Goal: Ask a question

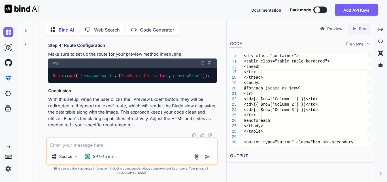
scroll to position [20799, 0]
drag, startPoint x: 56, startPoint y: 62, endPoint x: 112, endPoint y: 85, distance: 60.3
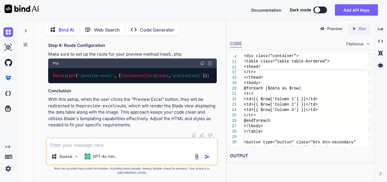
click at [25, 27] on div at bounding box center [25, 29] width 11 height 20
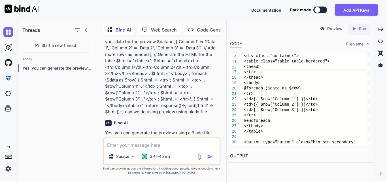
scroll to position [23387, 0]
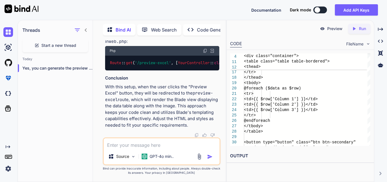
drag, startPoint x: 60, startPoint y: 45, endPoint x: 35, endPoint y: 117, distance: 76.4
click at [35, 117] on div "Threads Start a new thread [DATE] Yes, you can generate the preview using ..." at bounding box center [55, 100] width 75 height 162
click at [169, 142] on textarea at bounding box center [162, 143] width 116 height 10
paste textarea "<!DOCTYPE html> <html> <head> <style> body { font-family: Arial, sans-serif; ma…"
type textarea "<!DOCTYPE html> <html> <head> <style> body { font-family: Arial, sans-serif; ma…"
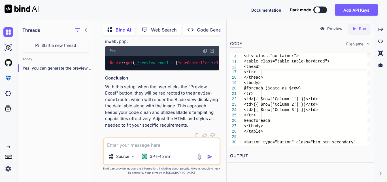
type textarea "x"
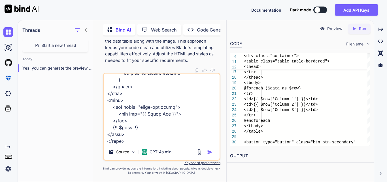
type textarea "<!DOCTYPE html> <html> <head> <style> body { font-family: Arial, sans-serif; ma…"
type textarea "x"
type textarea "<!DOCTYPE html> <html> <head> <style> body { font-family: Arial, sans-serif; ma…"
type textarea "x"
type textarea "<!DOCTYPE html> <html> <head> <style> body { font-family: Arial, sans-serif; ma…"
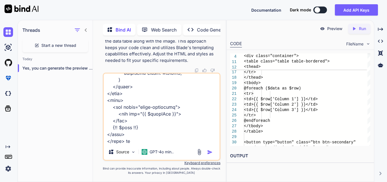
type textarea "x"
type textarea "<!DOCTYPE html> <html> <head> <style> body { font-family: Arial, sans-serif; ma…"
type textarea "x"
type textarea "<!DOCTYPE html> <html> <head> <style> body { font-family: Arial, sans-serif; ma…"
type textarea "x"
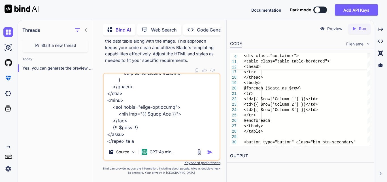
type textarea "<!DOCTYPE html> <html> <head> <style> body { font-family: Arial, sans-serif; ma…"
type textarea "x"
type textarea "<!DOCTYPE html> <html> <head> <style> body { font-family: Arial, sans-serif; ma…"
type textarea "x"
type textarea "<!DOCTYPE html> <html> <head> <style> body { font-family: Arial, sans-serif; ma…"
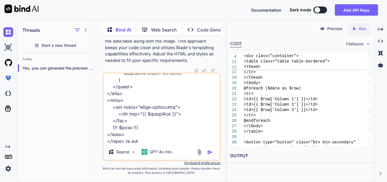
type textarea "x"
type textarea "<!DOCTYPE html> <html> <head> <style> body { font-family: Arial, sans-serif; ma…"
type textarea "x"
type textarea "<!DOCTYPE html> <html> <head> <style> body { font-family: Arial, sans-serif; ma…"
type textarea "x"
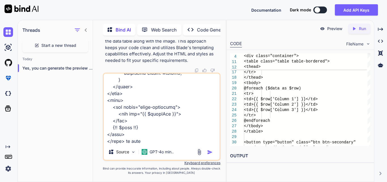
type textarea "<!DOCTYPE html> <html> <head> <style> body { font-family: Arial, sans-serif; ma…"
type textarea "x"
type textarea "<!DOCTYPE html> <html> <head> <style> body { font-family: Arial, sans-serif; ma…"
type textarea "x"
type textarea "<!DOCTYPE html> <html> <head> <style> body { font-family: Arial, sans-serif; ma…"
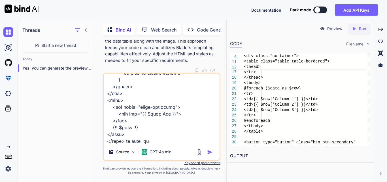
type textarea "x"
type textarea "<!DOCTYPE html> <html> <head> <style> body { font-family: Arial, sans-serif; ma…"
type textarea "x"
type textarea "<!DOCTYPE html> <html> <head> <style> body { font-family: Arial, sans-serif; ma…"
type textarea "x"
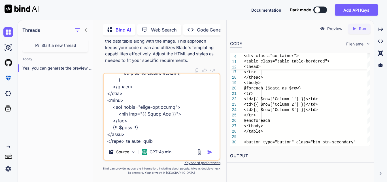
type textarea "<!DOCTYPE html> <html> <head> <style> body { font-family: Arial, sans-serif; ma…"
type textarea "x"
type textarea "<!DOCTYPE html> <html> <head> <style> body { font-family: Arial, sans-serif; ma…"
type textarea "x"
type textarea "<!DOCTYPE html> <html> <head> <style> body { font-family: Arial, sans-serif; ma…"
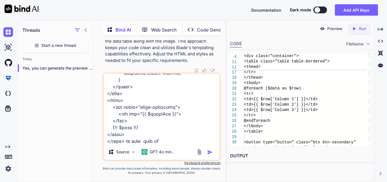
type textarea "x"
type textarea "<!DOCTYPE html> <html> <head> <style> body { font-family: Arial, sans-serif; ma…"
type textarea "x"
type textarea "<!DOCTYPE html> <html> <head> <style> body { font-family: Arial, sans-serif; ma…"
type textarea "x"
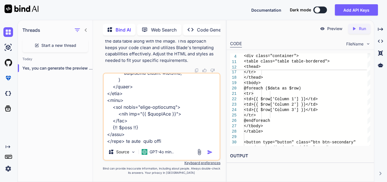
type textarea "<!DOCTYPE html> <html> <head> <style> body { font-family: Arial, sans-serif; ma…"
type textarea "x"
type textarea "<!DOCTYPE html> <html> <head> <style> body { font-family: Arial, sans-serif; ma…"
type textarea "x"
type textarea "<!DOCTYPE html> <html> <head> <style> body { font-family: Arial, sans-serif; ma…"
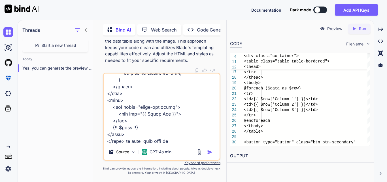
type textarea "x"
type textarea "<!DOCTYPE html> <html> <head> <style> body { font-family: Arial, sans-serif; ma…"
type textarea "x"
type textarea "<!DOCTYPE html> <html> <head> <style> body { font-family: Arial, sans-serif; ma…"
type textarea "x"
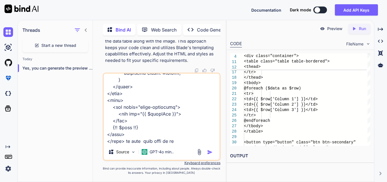
type textarea "<!DOCTYPE html> <html> <head> <style> body { font-family: Arial, sans-serif; ma…"
type textarea "x"
type textarea "<!DOCTYPE html> <html> <head> <style> body { font-family: Arial, sans-serif; ma…"
type textarea "x"
type textarea "<!DOCTYPE html> <html> <head> <style> body { font-family: Arial, sans-serif; ma…"
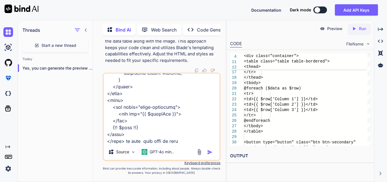
type textarea "x"
type textarea "<!DOCTYPE html> <html> <head> <style> body { font-family: Arial, sans-serif; ma…"
type textarea "x"
type textarea "<!DOCTYPE html> <html> <head> <style> body { font-family: Arial, sans-serif; ma…"
type textarea "x"
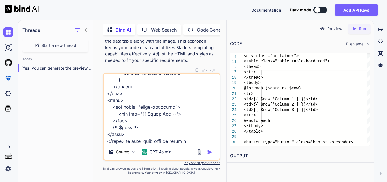
type textarea "<!DOCTYPE html> <html> <head> <style> body { font-family: Arial, sans-serif; ma…"
type textarea "x"
type textarea "<!DOCTYPE html> <html> <head> <style> body { font-family: Arial, sans-serif; ma…"
type textarea "x"
type textarea "<!DOCTYPE html> <html> <head> <style> body { font-family: Arial, sans-serif; ma…"
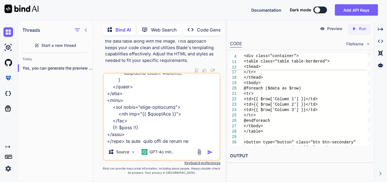
type textarea "x"
type textarea "<!DOCTYPE html> <html> <head> <style> body { font-family: Arial, sans-serif; ma…"
type textarea "x"
type textarea "<!DOCTYPE html> <html> <head> <style> body { font-family: Arial, sans-serif; ma…"
type textarea "x"
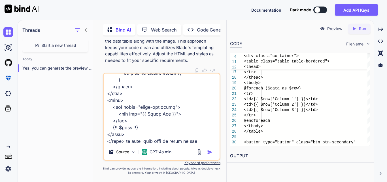
type textarea "<!DOCTYPE html> <html> <head> <style> body { font-family: Arial, sans-serif; ma…"
type textarea "x"
type textarea "<!DOCTYPE html> <html> <head> <style> body { font-family: Arial, sans-serif; ma…"
type textarea "x"
type textarea "<!DOCTYPE html> <html> <head> <style> body { font-family: Arial, sans-serif; ma…"
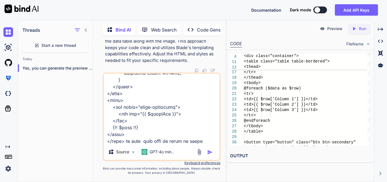
type textarea "x"
type textarea "<!DOCTYPE html> <html> <head> <style> body { font-family: Arial, sans-serif; ma…"
type textarea "x"
type textarea "<!DOCTYPE html> <html> <head> <style> body { font-family: Arial, sans-serif; ma…"
type textarea "x"
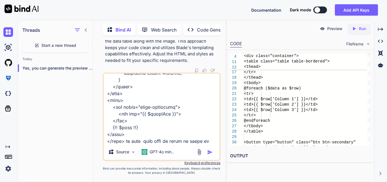
type textarea "<!DOCTYPE html> <html> <head> <style> body { font-family: Arial, sans-serif; ma…"
type textarea "x"
type textarea "<!DOCTYPE html> <html> <head> <style> body { font-family: Arial, sans-serif; ma…"
type textarea "x"
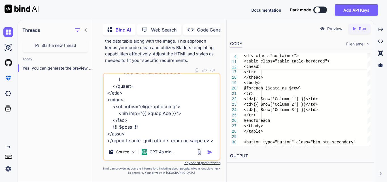
type textarea "<!DOCTYPE html> <html> <head> <style> body { font-family: Arial, sans-serif; ma…"
type textarea "x"
type textarea "<!DOCTYPE html> <html> <head> <style> body { font-family: Arial, sans-serif; ma…"
type textarea "x"
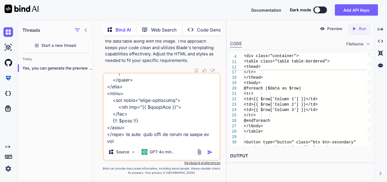
type textarea "<!DOCTYPE html> <html> <head> <style> body { font-family: Arial, sans-serif; ma…"
type textarea "x"
type textarea "<!DOCTYPE html> <html> <head> <style> body { font-family: Arial, sans-serif; ma…"
type textarea "x"
type textarea "<!DOCTYPE html> <html> <head> <style> body { font-family: Arial, sans-serif; ma…"
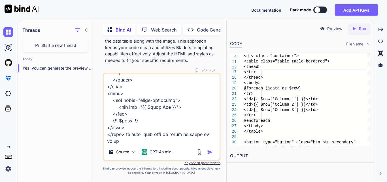
type textarea "x"
type textarea "<!DOCTYPE html> <html> <head> <style> body { font-family: Arial, sans-serif; ma…"
type textarea "x"
type textarea "<!DOCTYPE html> <html> <head> <style> body { font-family: Arial, sans-serif; ma…"
type textarea "x"
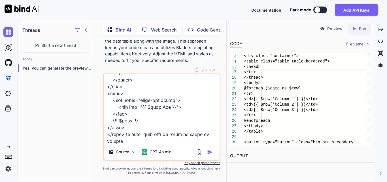
type textarea "<!DOCTYPE html> <html> <head> <style> body { font-family: Arial, sans-serif; ma…"
type textarea "x"
type textarea "<!DOCTYPE html> <html> <head> <style> body { font-family: Arial, sans-serif; ma…"
type textarea "x"
type textarea "<!DOCTYPE html> <html> <head> <style> body { font-family: Arial, sans-serif; ma…"
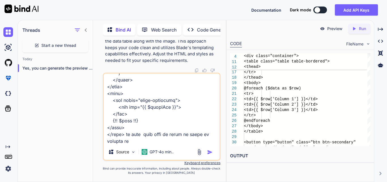
type textarea "x"
type textarea "<!DOCTYPE html> <html> <head> <style> body { font-family: Arial, sans-serif; ma…"
type textarea "x"
type textarea "<!DOCTYPE html> <html> <head> <style> body { font-family: Arial, sans-serif; ma…"
type textarea "x"
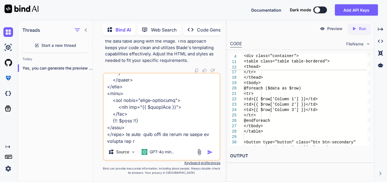
type textarea "<!DOCTYPE html> <html> <head> <style> body { font-family: Arial, sans-serif; ma…"
type textarea "x"
type textarea "<!DOCTYPE html> <html> <head> <style> body { font-family: Arial, sans-serif; ma…"
type textarea "x"
type textarea "<!DOCTYPE html> <html> <head> <style> body { font-family: Arial, sans-serif; ma…"
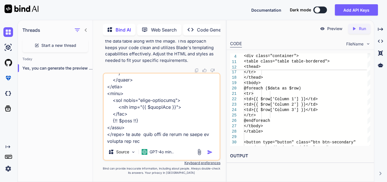
type textarea "x"
click at [212, 133] on textarea at bounding box center [162, 108] width 116 height 70
type textarea "<!DOCTYPE html> <html> <head> <style> body { font-family: Arial, sans-serif; ma…"
type textarea "x"
type textarea "<!DOCTYPE html> <html> <head> <style> body { font-family: Arial, sans-serif; ma…"
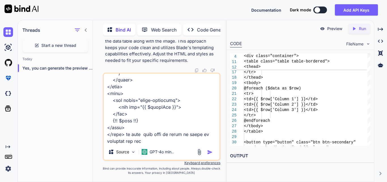
type textarea "x"
type textarea "<!DOCTYPE html> <html> <head> <style> body { font-family: Arial, sans-serif; ma…"
type textarea "x"
type textarea "<!DOCTYPE html> <html> <head> <style> body { font-family: Arial, sans-serif; ma…"
type textarea "x"
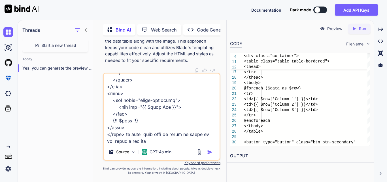
type textarea "<!DOCTYPE html> <html> <head> <style> body { font-family: Arial, sans-serif; ma…"
type textarea "x"
type textarea "<!DOCTYPE html> <html> <head> <style> body { font-family: Arial, sans-serif; ma…"
type textarea "x"
type textarea "<!DOCTYPE html> <html> <head> <style> body { font-family: Arial, sans-serif; ma…"
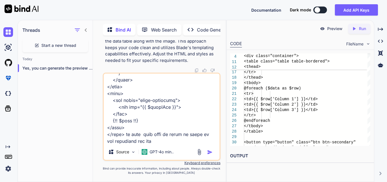
type textarea "x"
type textarea "<!DOCTYPE html> <html> <head> <style> body { font-family: Arial, sans-serif; ma…"
type textarea "x"
type textarea "<!DOCTYPE html> <html> <head> <style> body { font-family: Arial, sans-serif; ma…"
type textarea "x"
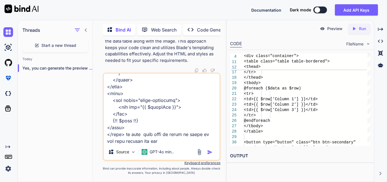
type textarea "<!DOCTYPE html> <html> <head> <style> body { font-family: Arial, sans-serif; ma…"
type textarea "x"
type textarea "<!DOCTYPE html> <html> <head> <style> body { font-family: Arial, sans-serif; ma…"
type textarea "x"
type textarea "<!DOCTYPE html> <html> <head> <style> body { font-family: Arial, sans-serif; ma…"
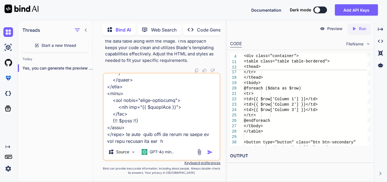
type textarea "x"
type textarea "<!DOCTYPE html> <html> <head> <style> body { font-family: Arial, sans-serif; ma…"
type textarea "x"
type textarea "<!DOCTYPE html> <html> <head> <style> body { font-family: Arial, sans-serif; ma…"
type textarea "x"
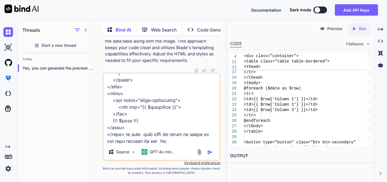
type textarea "<!DOCTYPE html> <html> <head> <style> body { font-family: Arial, sans-serif; ma…"
type textarea "x"
type textarea "<!DOCTYPE html> <html> <head> <style> body { font-family: Arial, sans-serif; ma…"
type textarea "x"
type textarea "<!DOCTYPE html> <html> <head> <style> body { font-family: Arial, sans-serif; ma…"
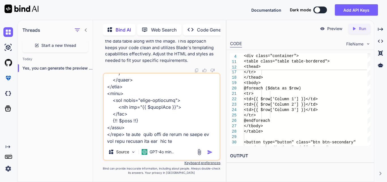
type textarea "x"
type textarea "<!DOCTYPE html> <html> <head> <style> body { font-family: Arial, sans-serif; ma…"
type textarea "x"
type textarea "<!DOCTYPE html> <html> <head> <style> body { font-family: Arial, sans-serif; ma…"
type textarea "x"
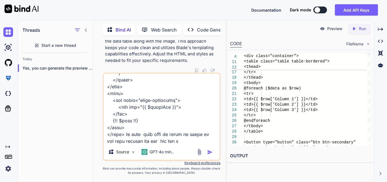
type textarea "<!DOCTYPE html> <html> <head> <style> body { font-family: Arial, sans-serif; ma…"
type textarea "x"
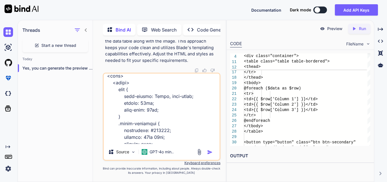
scroll to position [0, 0]
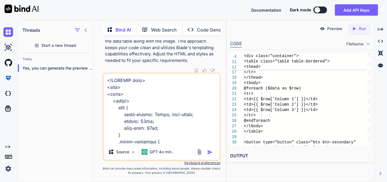
drag, startPoint x: 191, startPoint y: 142, endPoint x: 102, endPoint y: 75, distance: 111.9
click at [102, 75] on div "You total count is equal to product size like 2*2 =4 than add if it has same pr…" at bounding box center [161, 110] width 128 height 141
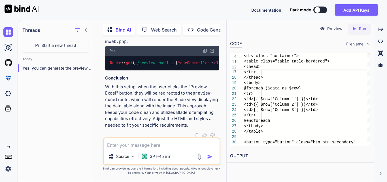
click at [85, 28] on icon at bounding box center [86, 30] width 5 height 5
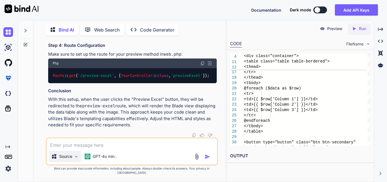
click at [60, 156] on div "Source" at bounding box center [65, 155] width 32 height 11
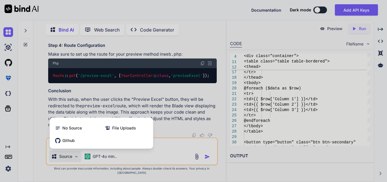
click at [155, 144] on div at bounding box center [193, 91] width 387 height 182
type textarea "x"
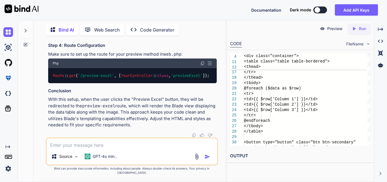
click at [109, 146] on textarea at bounding box center [132, 143] width 170 height 10
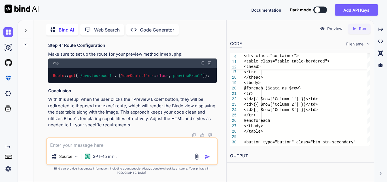
click at [80, 148] on textarea at bounding box center [132, 143] width 170 height 10
type textarea "u"
type textarea "x"
type textarea "us"
type textarea "x"
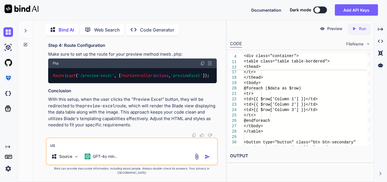
type textarea "usi"
type textarea "x"
type textarea "usin"
type textarea "x"
type textarea "using"
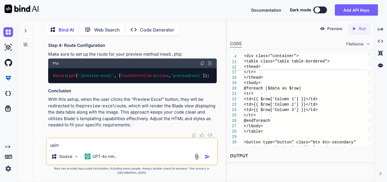
type textarea "x"
type textarea "using"
type textarea "x"
type textarea "using j"
type textarea "x"
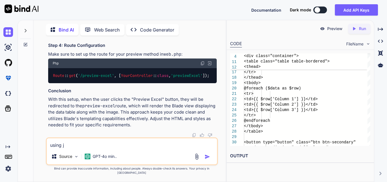
type textarea "using js"
type textarea "x"
type textarea "using js"
type textarea "x"
type textarea "using js c"
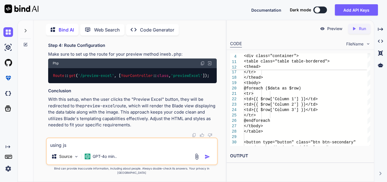
type textarea "x"
type textarea "using js ca"
type textarea "x"
type textarea "using js can"
type textarea "x"
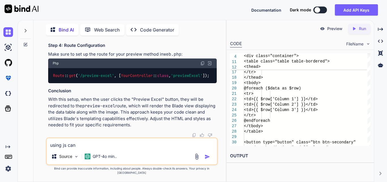
type textarea "using [PERSON_NAME]"
type textarea "x"
type textarea "using [PERSON_NAME]"
type textarea "x"
type textarea "using [PERSON_NAME] w"
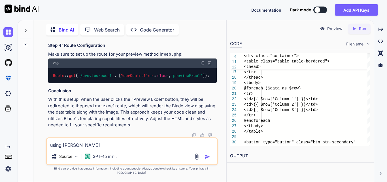
type textarea "x"
type textarea "using [PERSON_NAME]"
type textarea "x"
type textarea "using [PERSON_NAME]"
type textarea "x"
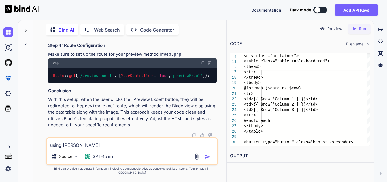
type textarea "using js can"
type textarea "x"
type textarea "using js can"
type textarea "x"
type textarea "using js can w"
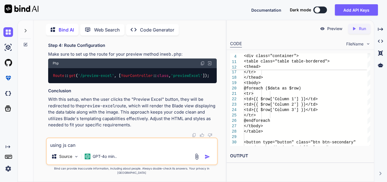
type textarea "x"
type textarea "using js can we"
type textarea "x"
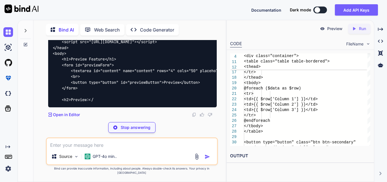
scroll to position [21990, 0]
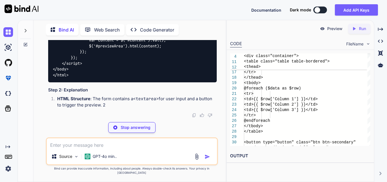
drag, startPoint x: 59, startPoint y: 80, endPoint x: 92, endPoint y: 106, distance: 41.4
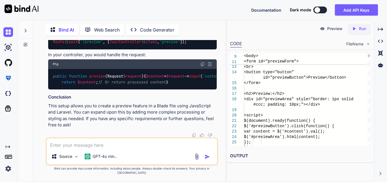
scroll to position [22423, 0]
click at [93, 148] on textarea at bounding box center [132, 143] width 170 height 10
paste textarea "$('#generateExcelBtn').click(function () { // Clear existing preview data $('#p…"
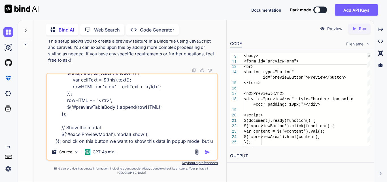
scroll to position [109, 0]
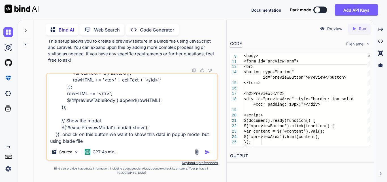
click at [104, 144] on textarea "$('#generateExcelBtn').click(function () { // Clear existing preview data $('#p…" at bounding box center [132, 108] width 170 height 70
paste textarea "<!DOCTYPE html> <html> <head> <style> body { font-family: Arial, sans-serif; ma…"
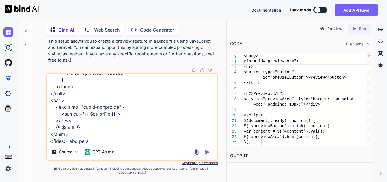
paste textarea "<div class="modal fade" id="excelPreviewModal" tabindex="-1" aria-labelledby="e…"
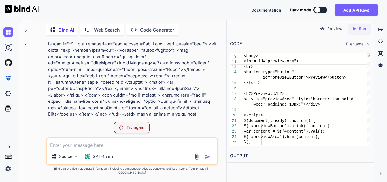
scroll to position [22222, 0]
drag, startPoint x: 69, startPoint y: 81, endPoint x: 169, endPoint y: 76, distance: 100.7
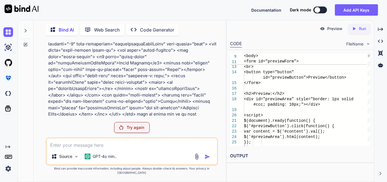
click at [125, 132] on div "Try again" at bounding box center [131, 127] width 35 height 11
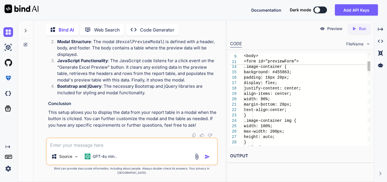
scroll to position [23566, 0]
drag, startPoint x: 85, startPoint y: 86, endPoint x: 186, endPoint y: 90, distance: 101.8
click at [186, 39] on li "HTML Structure : The Blade file includes a report table ( #reportTable ) with s…" at bounding box center [135, 32] width 164 height 13
click at [159, 58] on p "Modal Structure : The modal ( #excelPreviewModal ) is defined with a header, bo…" at bounding box center [136, 48] width 159 height 19
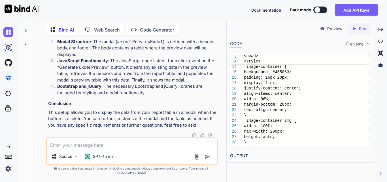
click at [122, 147] on textarea at bounding box center [132, 143] width 170 height 10
click at [78, 147] on textarea at bounding box center [132, 143] width 170 height 10
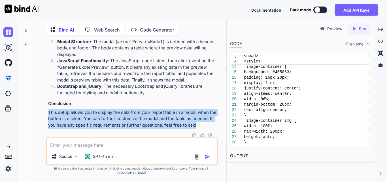
drag, startPoint x: 44, startPoint y: 114, endPoint x: 199, endPoint y: 131, distance: 155.0
click at [199, 131] on div "You total count is equal to product size like 2*2 =4 than add if it has same pr…" at bounding box center [132, 110] width 188 height 141
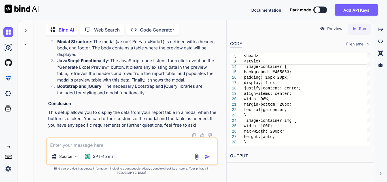
click at [116, 93] on p "Bootstrap and jQuery : The necessary Bootstrap and jQuery libraries are include…" at bounding box center [136, 89] width 159 height 13
click at [117, 147] on textarea at bounding box center [132, 143] width 170 height 10
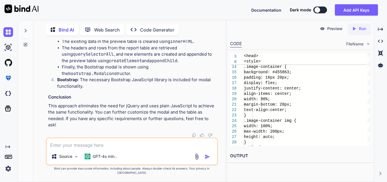
scroll to position [24496, 0]
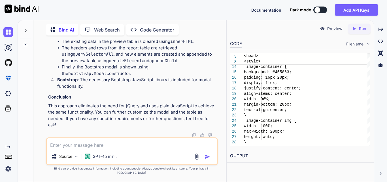
click at [101, 148] on textarea at bounding box center [132, 143] width 170 height 10
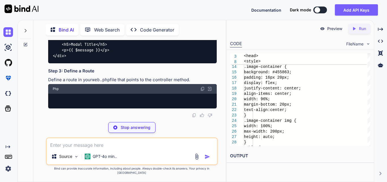
scroll to position [24829, 0]
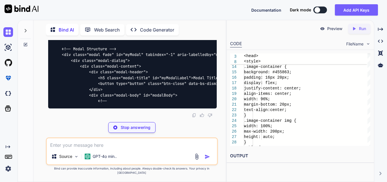
drag, startPoint x: 91, startPoint y: 88, endPoint x: 121, endPoint y: 87, distance: 30.1
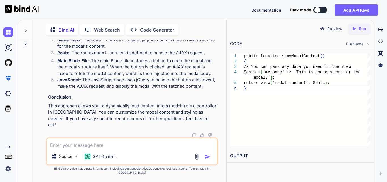
scroll to position [24914, 0]
click at [107, 146] on textarea at bounding box center [132, 143] width 170 height 10
drag, startPoint x: 113, startPoint y: 72, endPoint x: 145, endPoint y: 75, distance: 31.8
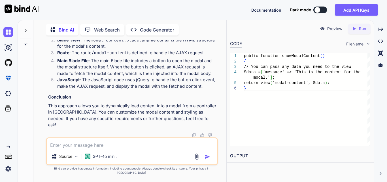
click at [90, 148] on textarea at bounding box center [132, 143] width 170 height 10
paste textarea "public function generateReportAsExcel(Request $request){ try{ $html = $request-…"
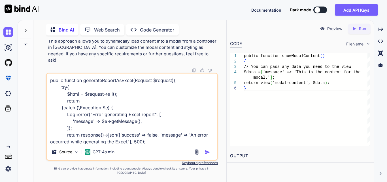
scroll to position [14, 0]
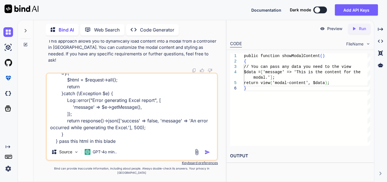
click at [138, 144] on textarea "public function generateReportAsExcel(Request $request){ try{ $html = $request-…" at bounding box center [132, 108] width 170 height 70
paste textarea "<!DOCTYPE html> <html> <head> <style> body { font-family: Arial, sans-serif; ma…"
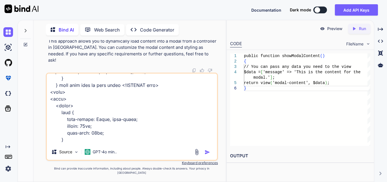
scroll to position [71, 0]
drag, startPoint x: 50, startPoint y: 84, endPoint x: 58, endPoint y: 85, distance: 7.4
click at [58, 85] on textarea at bounding box center [132, 108] width 170 height 70
paste textarea "ublic function generateReportAsExcel(Request $request){ try{ $html = $request->…"
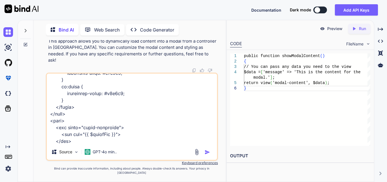
scroll to position [463, 0]
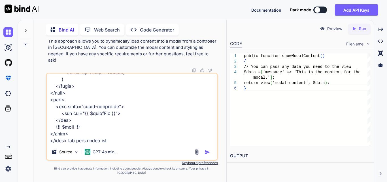
click at [126, 144] on textarea at bounding box center [132, 108] width 170 height 70
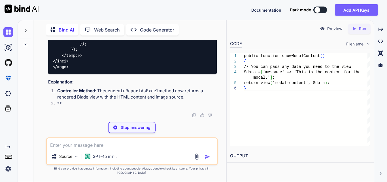
scroll to position [26289, 0]
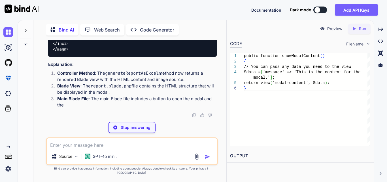
drag, startPoint x: 97, startPoint y: 88, endPoint x: 161, endPoint y: 88, distance: 63.7
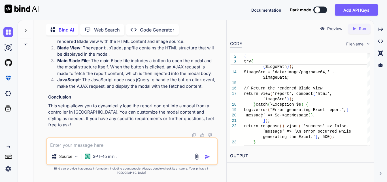
scroll to position [26574, 0]
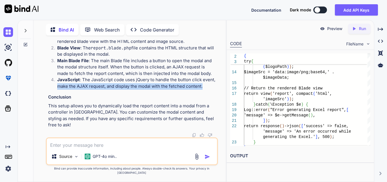
drag, startPoint x: 59, startPoint y: 95, endPoint x: 206, endPoint y: 100, distance: 147.7
click at [206, 89] on p "JavaScript : The JavaScript code uses jQuery to handle the button click event, …" at bounding box center [136, 82] width 159 height 13
click at [113, 89] on p "JavaScript : The JavaScript code uses jQuery to handle the button click event, …" at bounding box center [136, 82] width 159 height 13
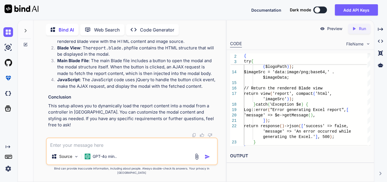
scroll to position [25752, 0]
drag, startPoint x: 72, startPoint y: 79, endPoint x: 194, endPoint y: 79, distance: 121.8
drag, startPoint x: 71, startPoint y: 79, endPoint x: 190, endPoint y: 79, distance: 119.0
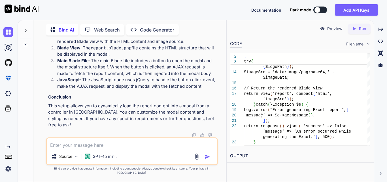
copy code "return view ( 'report' , compact ( 'html' , 'imageSrc' ));"
drag, startPoint x: 97, startPoint y: 112, endPoint x: 200, endPoint y: 111, distance: 103.1
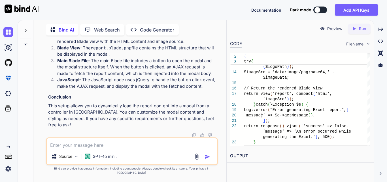
scroll to position [26432, 0]
click at [92, 148] on textarea at bounding box center [132, 143] width 170 height 10
paste textarea "$('#generateExcelBtn').click(function(){ var html = '<html><body>' + $('#report…"
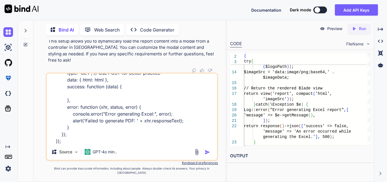
paste textarea "<!DOCTYPE html> <html> <head> <style> body { font-family: Arial, sans-serif; ma…"
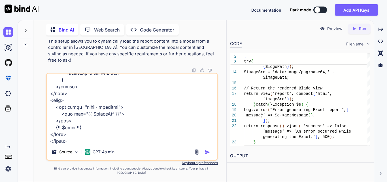
click at [92, 142] on textarea at bounding box center [132, 108] width 170 height 70
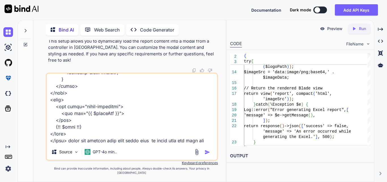
scroll to position [415, 0]
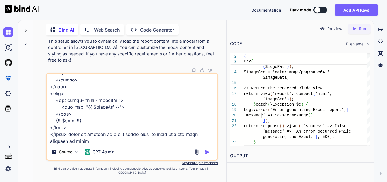
paste textarea "<div class="modal fade" id="excelPreviewModal" tabindex="-1" aria-labelledby="e…"
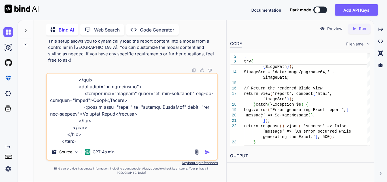
click at [207, 155] on img "button" at bounding box center [208, 152] width 6 height 6
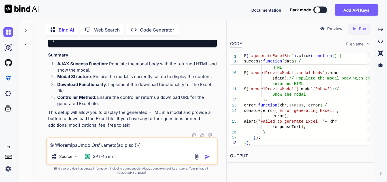
scroll to position [26930, 0]
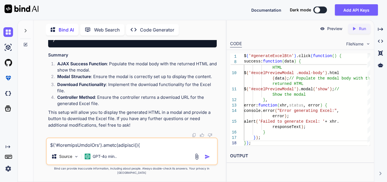
drag, startPoint x: 79, startPoint y: 93, endPoint x: 169, endPoint y: 99, distance: 89.4
copy code "$( '#excelPreviewModal .modal-body' ). html (data); // Populate the modal body …"
drag, startPoint x: 71, startPoint y: 83, endPoint x: 81, endPoint y: 106, distance: 24.8
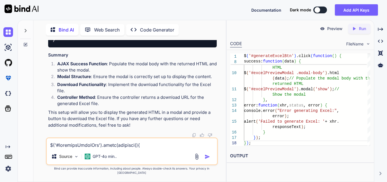
copy code "success : function ( data ) { // Assuming 'data' contains the rendered HTML $( …"
drag, startPoint x: 82, startPoint y: 96, endPoint x: 179, endPoint y: 96, distance: 97.2
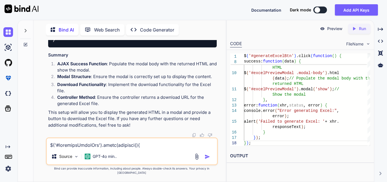
drag, startPoint x: 79, startPoint y: 97, endPoint x: 182, endPoint y: 96, distance: 102.8
drag, startPoint x: 78, startPoint y: 88, endPoint x: 81, endPoint y: 101, distance: 13.7
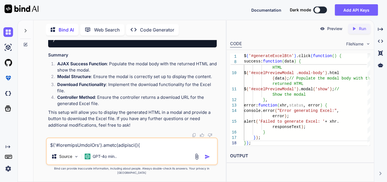
drag, startPoint x: 88, startPoint y: 102, endPoint x: 183, endPoint y: 108, distance: 94.9
click at [183, 43] on code "public function generateReportAsExcel ( Request $request ) { try { $html = $req…" at bounding box center [265, 14] width 424 height 58
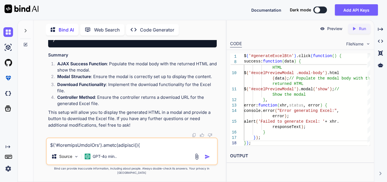
click at [184, 48] on div "public function generateReportAsExcel ( Request $request ) { try { $html = $req…" at bounding box center [132, 14] width 169 height 67
click at [90, 147] on textarea at bounding box center [132, 143] width 170 height 10
drag, startPoint x: 101, startPoint y: 129, endPoint x: 180, endPoint y: 128, distance: 78.8
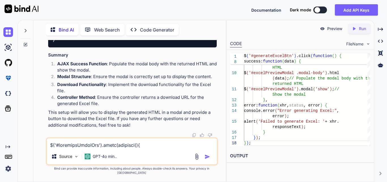
click at [180, 43] on code "public function generateReportAsExcel ( Request $request ) { try { $html = $req…" at bounding box center [265, 14] width 424 height 58
click at [183, 48] on div "public function generateReportAsExcel ( Request $request ) { try { $html = $req…" at bounding box center [132, 14] width 169 height 67
click at [71, 148] on textarea at bounding box center [132, 143] width 170 height 10
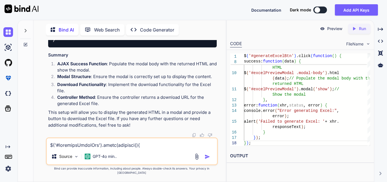
click at [103, 145] on textarea at bounding box center [132, 143] width 170 height 10
click at [150, 148] on textarea "onclick on download button than show this" at bounding box center [132, 143] width 170 height 10
paste textarea "$('#generateExcelBtn').click(function () { var html = '<html><body>' + $('#repo…"
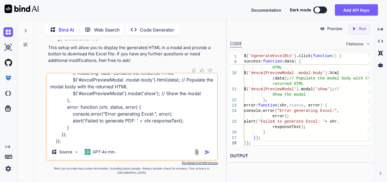
paste textarea "<div class="modal fade" id="excelPreviewModal" tabindex="-1" aria-labelledby="e…"
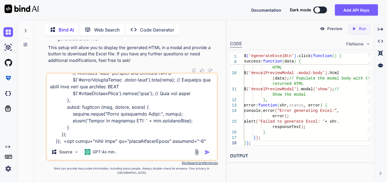
scroll to position [225, 0]
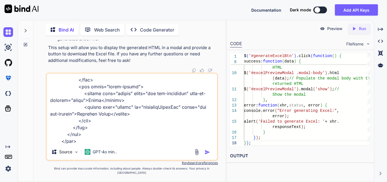
click at [206, 155] on img "button" at bounding box center [208, 152] width 6 height 6
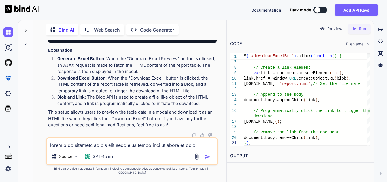
scroll to position [27774, 0]
click at [88, 148] on textarea at bounding box center [132, 143] width 170 height 10
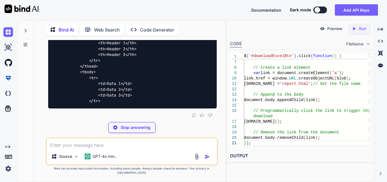
scroll to position [28768, 0]
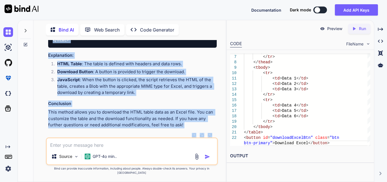
scroll to position [28880, 0]
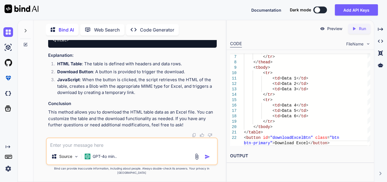
drag, startPoint x: 61, startPoint y: 57, endPoint x: 144, endPoint y: 52, distance: 82.6
copy code "var table = document . getElementById ( 'reportTable' ); var html = table. oute…"
click at [98, 148] on textarea at bounding box center [132, 143] width 170 height 10
paste textarea "$('#downloadExcelBtn').click(function () { // Create a new workbook and a works…"
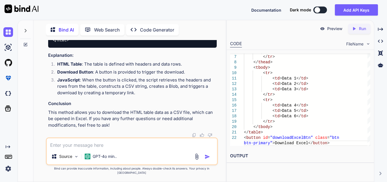
scroll to position [30322, 0]
click at [121, 146] on textarea at bounding box center [132, 143] width 170 height 10
click at [113, 147] on textarea at bounding box center [132, 143] width 170 height 10
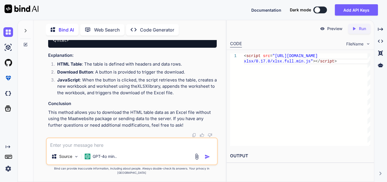
scroll to position [31062, 0]
drag, startPoint x: 77, startPoint y: 90, endPoint x: 167, endPoint y: 103, distance: 90.4
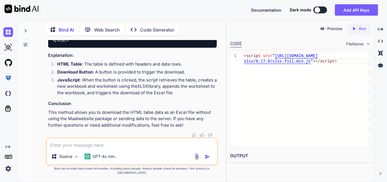
click at [151, 2] on span "'downloadExcelBtn'" at bounding box center [145, -1] width 41 height 5
drag, startPoint x: 80, startPoint y: 75, endPoint x: 179, endPoint y: 99, distance: 102.1
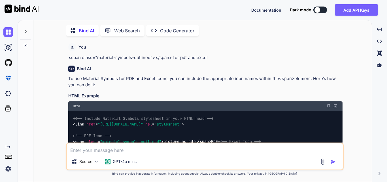
scroll to position [1868, 0]
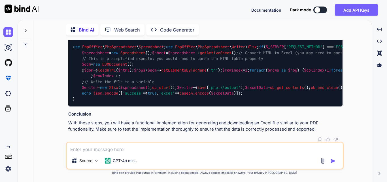
click at [25, 26] on div at bounding box center [25, 29] width 11 height 20
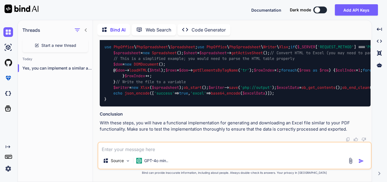
click at [26, 30] on h1 "Threads" at bounding box center [31, 30] width 18 height 7
click at [68, 45] on span "Start a new thread" at bounding box center [58, 45] width 35 height 6
type textarea "x"
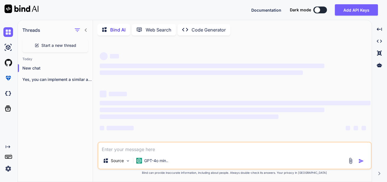
scroll to position [0, 0]
click at [141, 148] on textarea at bounding box center [234, 147] width 273 height 10
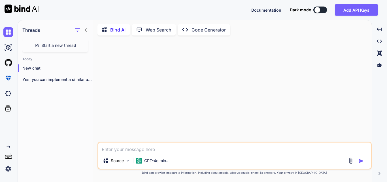
paste textarea "https://app.getbind.co/chat/bind-ai"
type textarea "https://app.getbind.co/chat/bind-ai"
drag, startPoint x: 178, startPoint y: 148, endPoint x: 99, endPoint y: 146, distance: 79.1
click at [99, 146] on textarea "https://app.getbind.co/chat/bind-ai" at bounding box center [234, 147] width 273 height 10
click at [144, 149] on textarea at bounding box center [234, 147] width 273 height 10
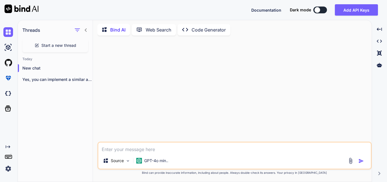
click at [133, 148] on textarea at bounding box center [234, 147] width 273 height 10
paste textarea "<!DOCTYPE html> <html> <head> <style> body { font-family: Arial, sans-serif; ma…"
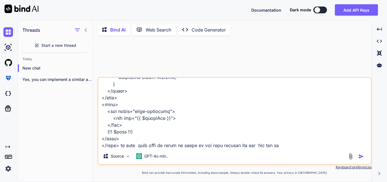
click at [288, 147] on textarea at bounding box center [234, 113] width 273 height 70
click at [301, 147] on textarea at bounding box center [234, 113] width 273 height 70
paste textarea "<button id="generateExcelBtn" class="btn filterExcelBtn ms-auto" style="display…"
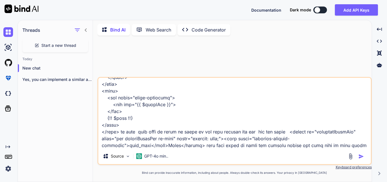
scroll to position [320, 0]
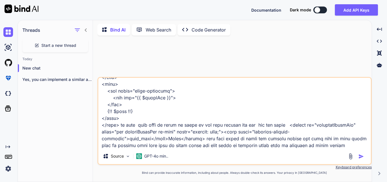
type textarea "<!DOCTYPE html> <html> <head> <style> body { font-family: Arial, sans-serif; ma…"
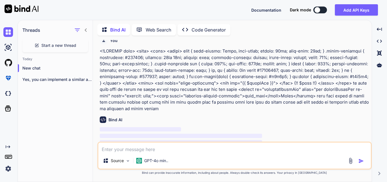
scroll to position [0, 0]
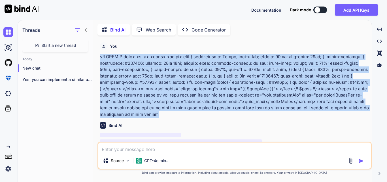
drag, startPoint x: 162, startPoint y: 113, endPoint x: 96, endPoint y: 56, distance: 87.0
click at [96, 56] on div "Bind AI Web Search Created with Pixso. Code Generator You Bind AI ‌ ‌ ‌ ‌ Sourc…" at bounding box center [232, 102] width 279 height 160
copy p "<!DOCTYPE html> <html> <head> <style> body { font-family: Arial, sans-serif; ma…"
